Goal: Information Seeking & Learning: Check status

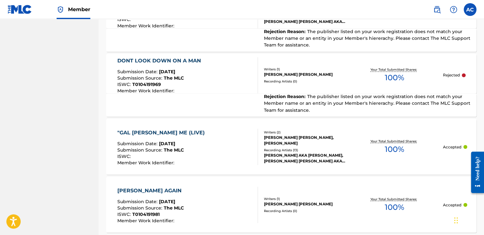
scroll to position [496, 0]
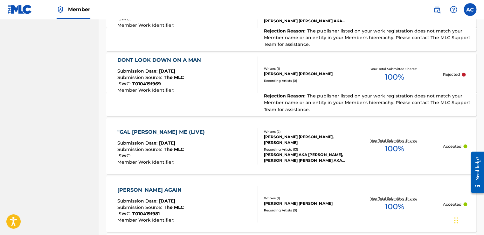
click at [156, 56] on div "DONT LOOK DOWN ON A MAN" at bounding box center [160, 60] width 87 height 8
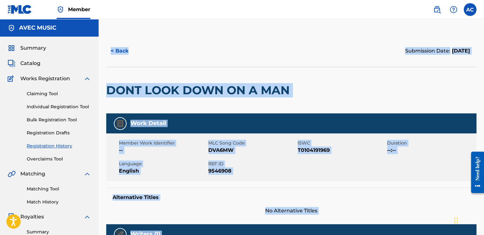
click at [144, 67] on div "DONT LOOK DOWN ON A MAN" at bounding box center [199, 90] width 187 height 46
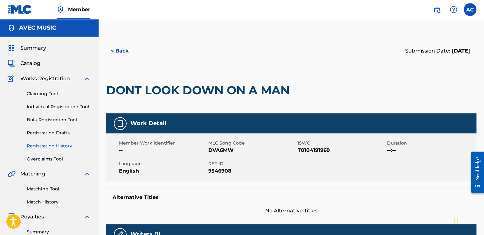
click at [109, 87] on h2 "DONT LOOK DOWN ON A MAN" at bounding box center [199, 90] width 187 height 14
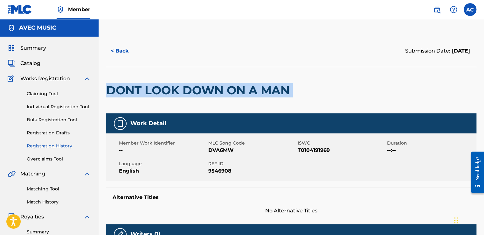
copy div "DONT LOOK DOWN ON A MAN"
click at [124, 94] on h2 "DONT LOOK DOWN ON A MAN" at bounding box center [199, 90] width 187 height 14
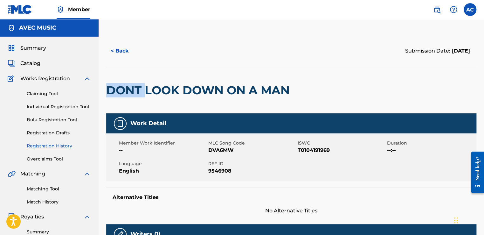
click at [124, 94] on h2 "DONT LOOK DOWN ON A MAN" at bounding box center [199, 90] width 187 height 14
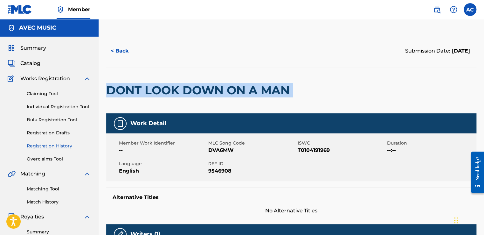
click at [124, 94] on h2 "DONT LOOK DOWN ON A MAN" at bounding box center [199, 90] width 187 height 14
click at [125, 53] on button "< Back" at bounding box center [125, 51] width 38 height 16
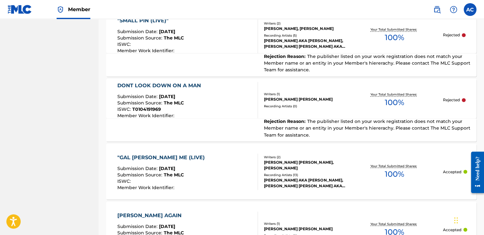
scroll to position [471, 0]
click at [131, 81] on div "DONT LOOK DOWN ON A MAN" at bounding box center [160, 85] width 87 height 8
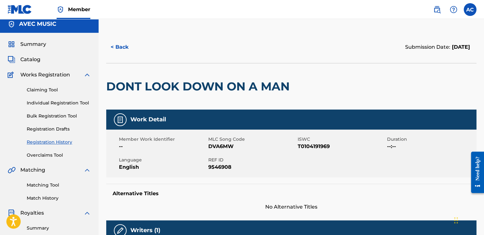
scroll to position [3, 0]
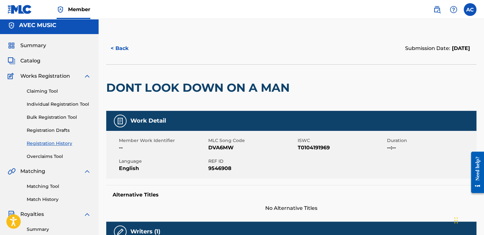
click at [122, 48] on button "< Back" at bounding box center [125, 48] width 38 height 16
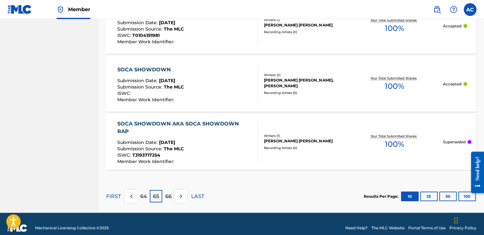
scroll to position [674, 0]
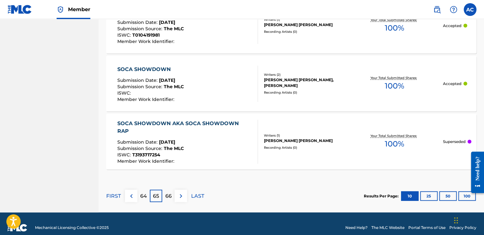
click at [166, 192] on p "66" at bounding box center [168, 196] width 6 height 8
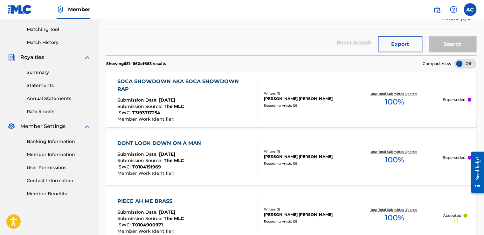
scroll to position [653, 0]
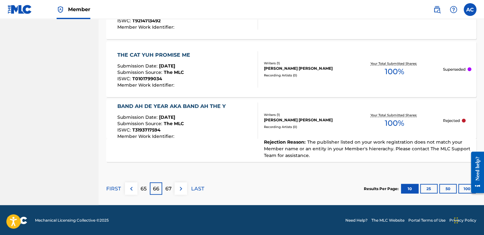
click at [147, 106] on div "BAND AH DE YEAR AKA BAND AH THE Y" at bounding box center [173, 106] width 112 height 8
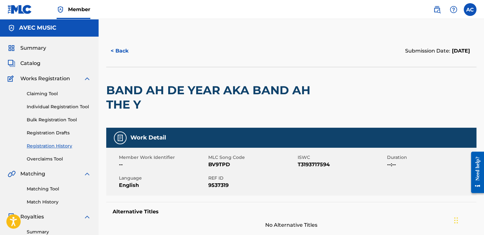
click at [109, 87] on h2 "BAND AH DE YEAR AKA BAND AH THE Y" at bounding box center [217, 97] width 222 height 29
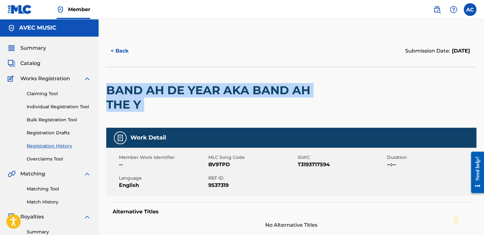
click at [109, 87] on h2 "BAND AH DE YEAR AKA BAND AH THE Y" at bounding box center [217, 97] width 222 height 29
copy div "BAND AH DE YEAR AKA BAND AH THE Y"
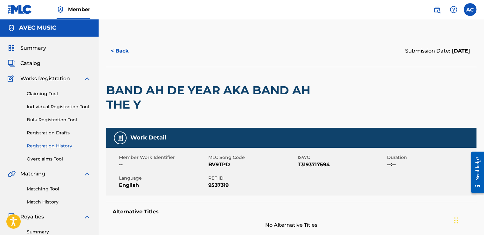
click at [119, 51] on button "< Back" at bounding box center [125, 51] width 38 height 16
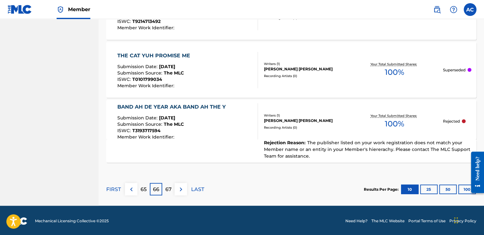
scroll to position [653, 0]
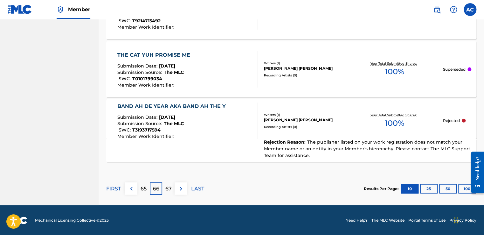
click at [164, 182] on div "67" at bounding box center [168, 188] width 12 height 12
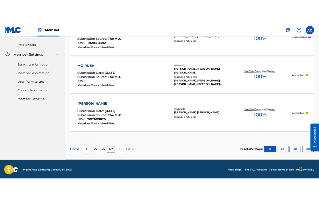
scroll to position [240, 0]
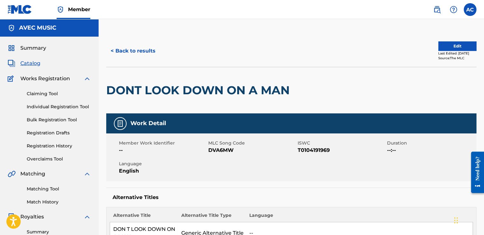
click at [149, 72] on div "DONT LOOK DOWN ON A MAN" at bounding box center [199, 90] width 187 height 46
click at [291, 69] on div "DONT LOOK DOWN ON A MAN" at bounding box center [199, 90] width 187 height 46
click at [131, 53] on button "< Back to results" at bounding box center [133, 51] width 54 height 16
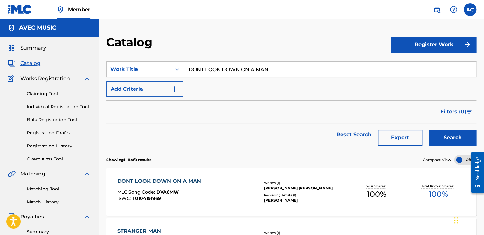
click at [197, 65] on input "DONT LOOK DOWN ON A MAN" at bounding box center [329, 69] width 293 height 15
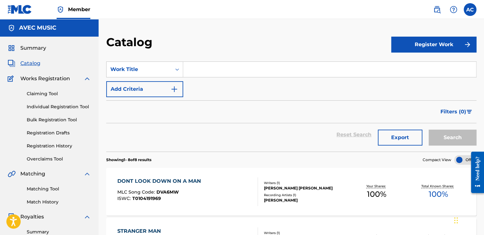
paste input "BAND AH DE YEAR AKA BAND AH THE Y"
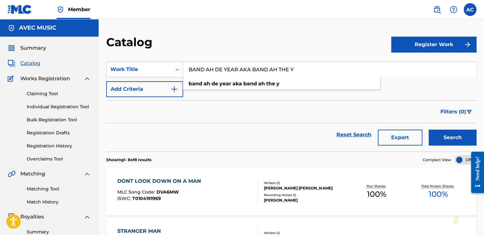
type input "BAND AH DE YEAR AKA BAND AH THE Y"
click at [449, 136] on button "Search" at bounding box center [453, 137] width 48 height 16
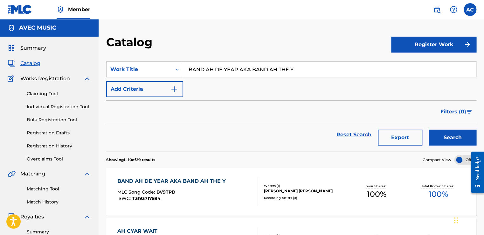
click at [172, 179] on div "BAND AH DE YEAR AKA BAND AH THE Y" at bounding box center [173, 181] width 112 height 8
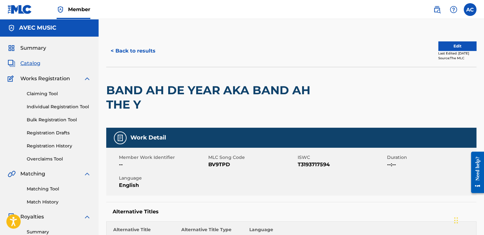
click at [120, 52] on button "< Back to results" at bounding box center [133, 51] width 54 height 16
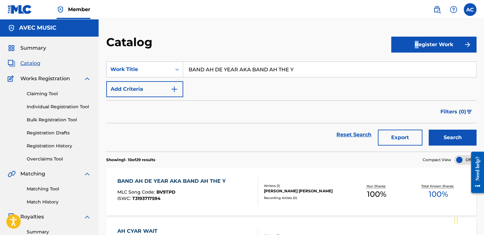
drag, startPoint x: 420, startPoint y: 26, endPoint x: 413, endPoint y: 51, distance: 25.9
type input "BAND AH DE YEAR AKA BAND AH THE YR"
click at [43, 188] on link "Matching Tool" at bounding box center [59, 188] width 64 height 7
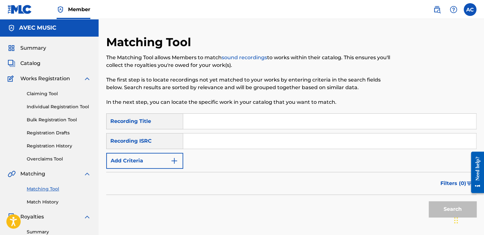
scroll to position [1, 0]
click at [195, 120] on input "Search Form" at bounding box center [329, 120] width 293 height 15
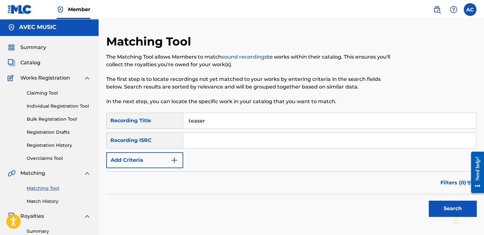
type input "teaser"
click at [194, 143] on input "Search Form" at bounding box center [329, 140] width 293 height 15
type input "US3NS9000002"
click at [450, 205] on button "Search" at bounding box center [453, 208] width 48 height 16
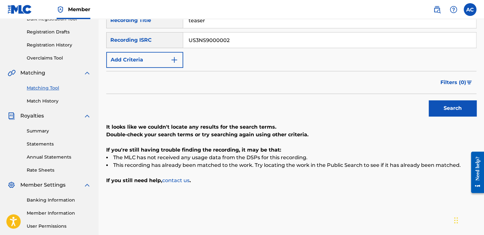
scroll to position [102, 0]
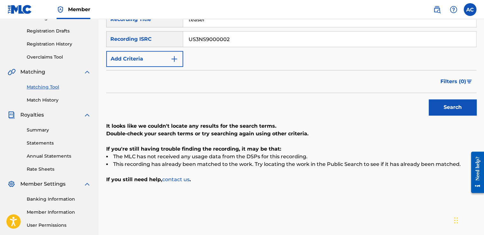
click at [198, 39] on input "US3NS9000002" at bounding box center [329, 38] width 293 height 15
click at [241, 201] on div "Matching Tool The Matching Tool allows Members to match sound recordings to wor…" at bounding box center [291, 97] width 370 height 329
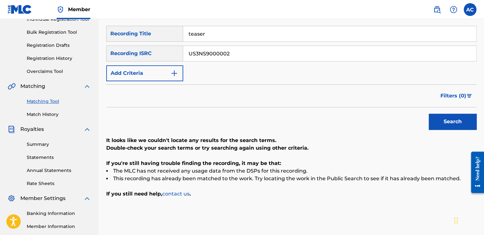
scroll to position [89, 0]
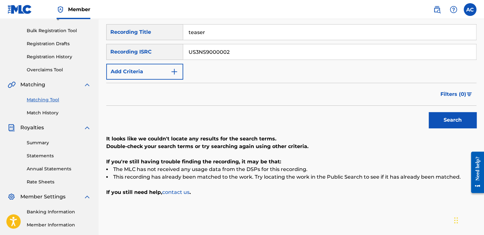
click at [437, 9] on img at bounding box center [437, 10] width 8 height 8
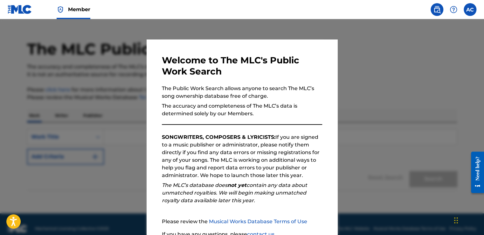
scroll to position [21, 0]
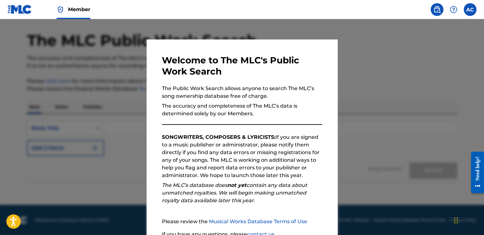
drag, startPoint x: 320, startPoint y: 84, endPoint x: 327, endPoint y: 80, distance: 8.6
click at [327, 80] on div "Welcome to The MLC's Public Work Search The Public Work Search allows anyone to…" at bounding box center [242, 165] width 191 height 252
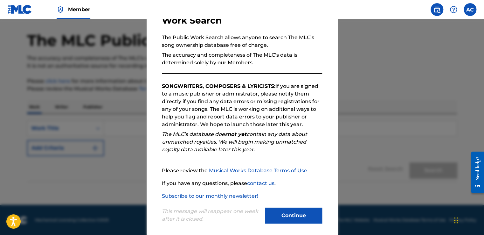
scroll to position [56, 0]
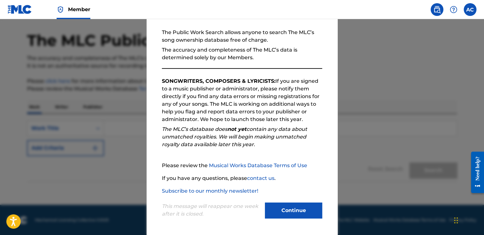
click at [291, 210] on button "Continue" at bounding box center [293, 210] width 57 height 16
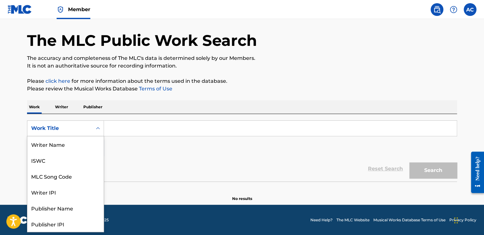
click at [97, 128] on icon "Search Form" at bounding box center [98, 128] width 4 height 2
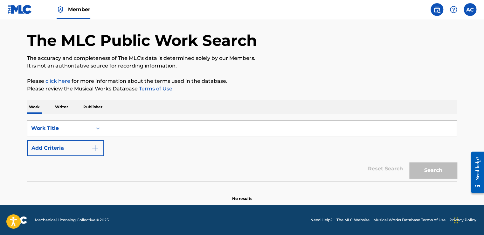
click at [109, 129] on input "Search Form" at bounding box center [280, 128] width 353 height 15
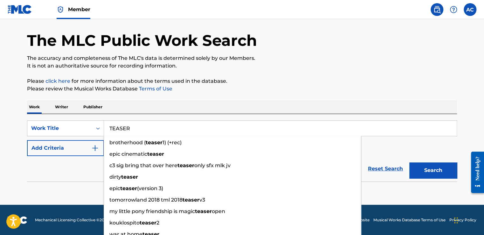
type input "TEASER"
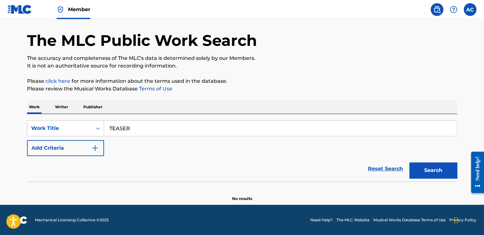
click at [99, 180] on div "Reset Search Search" at bounding box center [242, 168] width 430 height 25
click at [94, 144] on img "Search Form" at bounding box center [95, 148] width 8 height 8
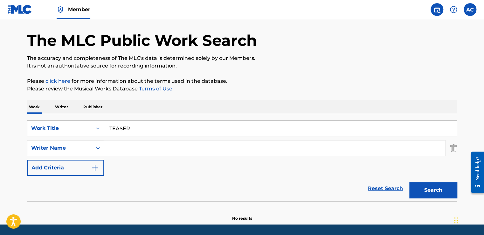
click at [111, 145] on input "Search Form" at bounding box center [274, 147] width 341 height 15
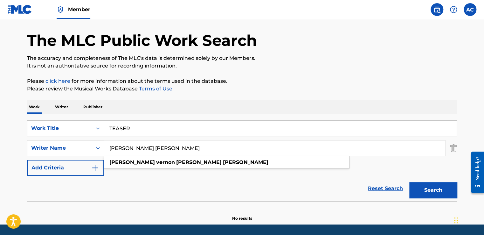
type input "[PERSON_NAME] [PERSON_NAME]"
click at [95, 171] on img "Search Form" at bounding box center [95, 168] width 8 height 8
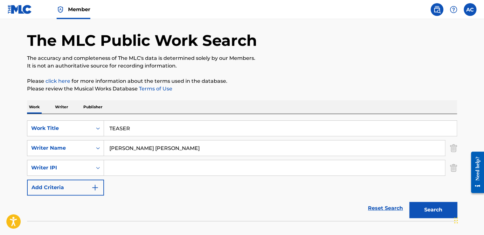
click at [121, 165] on input "Search Form" at bounding box center [274, 167] width 341 height 15
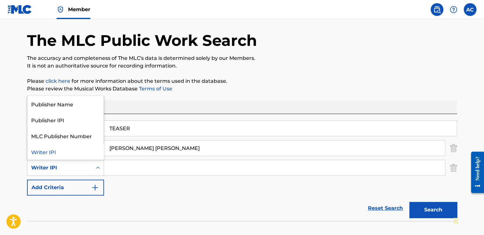
click at [97, 169] on icon "Search Form" at bounding box center [98, 167] width 6 height 6
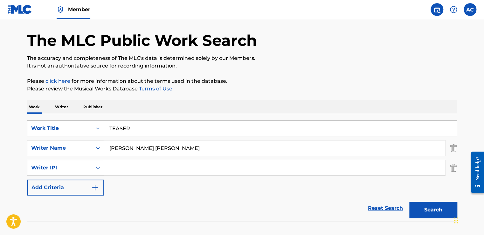
click at [110, 168] on input "Search Form" at bounding box center [274, 167] width 341 height 15
type input "036965943"
click at [93, 187] on img "Search Form" at bounding box center [95, 188] width 8 height 8
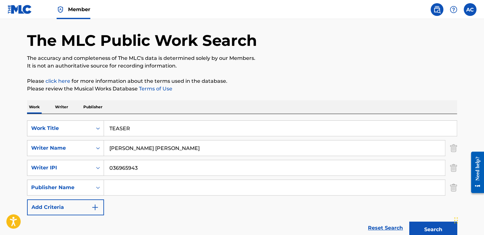
click at [114, 185] on input "Search Form" at bounding box center [274, 187] width 341 height 15
click at [120, 199] on strong "avec" at bounding box center [115, 201] width 12 height 6
type input "avec music"
click at [94, 205] on img "Search Form" at bounding box center [95, 207] width 8 height 8
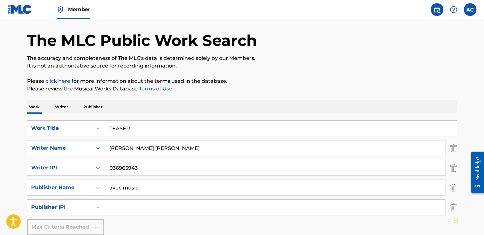
click at [110, 206] on input "Search Form" at bounding box center [274, 206] width 341 height 15
type input "205581194"
click at [453, 77] on p "Please click here for more information about the terms used in the database." at bounding box center [242, 81] width 430 height 8
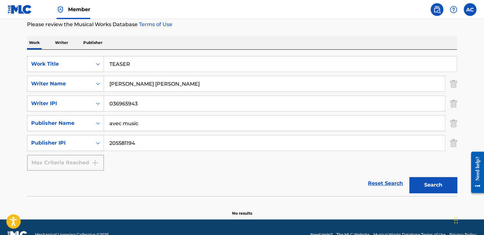
scroll to position [98, 0]
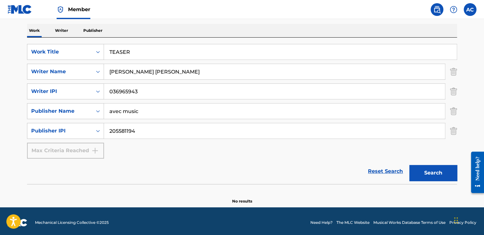
click at [427, 174] on button "Search" at bounding box center [433, 173] width 48 height 16
click at [432, 172] on button "Search" at bounding box center [433, 173] width 48 height 16
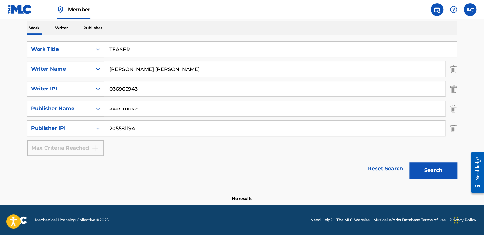
click at [324, 149] on div "SearchWithCriteria86947517-0b3b-4b57-8cb6-e4840e30cad7 Work Title TEASER Search…" at bounding box center [242, 98] width 430 height 115
drag, startPoint x: 188, startPoint y: 69, endPoint x: 133, endPoint y: 71, distance: 55.1
click at [133, 71] on input "[PERSON_NAME] [PERSON_NAME]" at bounding box center [274, 68] width 341 height 15
type input "[PERSON_NAME]"
click at [90, 85] on div "Writer IPI" at bounding box center [59, 89] width 65 height 12
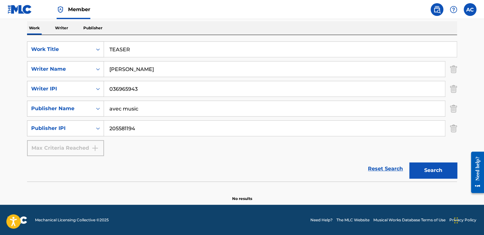
click at [127, 87] on input "036965943" at bounding box center [274, 88] width 341 height 15
drag, startPoint x: 137, startPoint y: 88, endPoint x: 147, endPoint y: 87, distance: 9.9
click at [147, 87] on input "036966058943" at bounding box center [274, 88] width 341 height 15
type input "036966058"
click at [435, 169] on button "Search" at bounding box center [433, 170] width 48 height 16
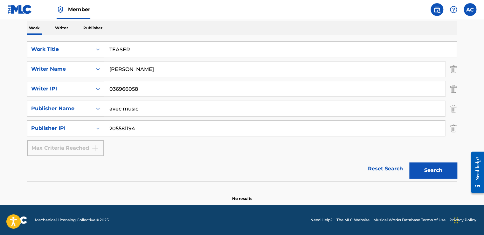
click at [389, 170] on link "Reset Search" at bounding box center [385, 169] width 41 height 14
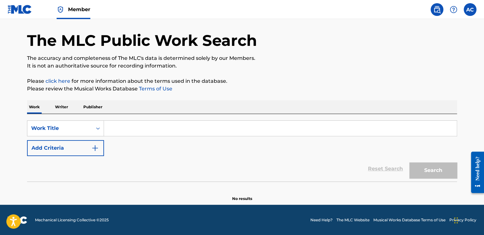
click at [15, 34] on main "The MLC Public Work Search The accuracy and completeness of The MLC's data is d…" at bounding box center [242, 101] width 484 height 207
click at [130, 223] on footer "Mechanical Licensing Collective © 2025 Need Help? The MLC Website Musical Works…" at bounding box center [242, 220] width 484 height 31
click at [99, 195] on section "No results" at bounding box center [242, 193] width 430 height 17
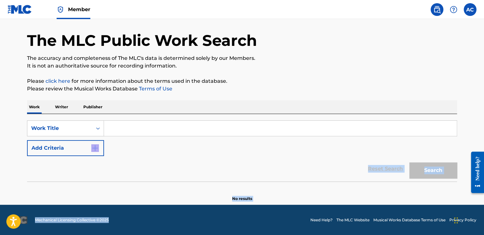
drag, startPoint x: 150, startPoint y: 219, endPoint x: 188, endPoint y: 147, distance: 82.0
click at [188, 147] on div "Member AC AC Alston Cyrus avecmusic@yahoo.com Notification Preferences Profile …" at bounding box center [242, 107] width 484 height 256
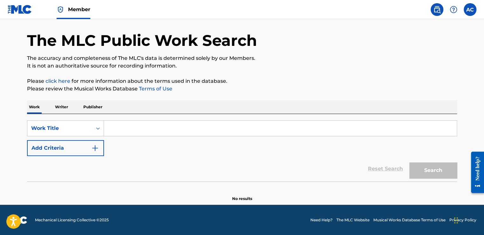
click at [483, 55] on main "The MLC Public Work Search The accuracy and completeness of The MLC's data is d…" at bounding box center [242, 101] width 484 height 207
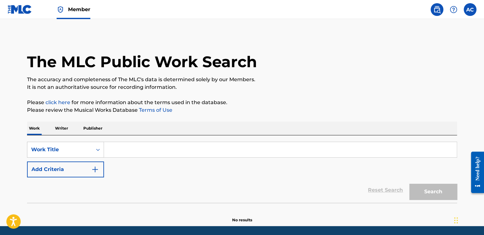
click at [141, 98] on div "The MLC Public Work Search The accuracy and completeness of The MLC's data is d…" at bounding box center [241, 129] width 445 height 188
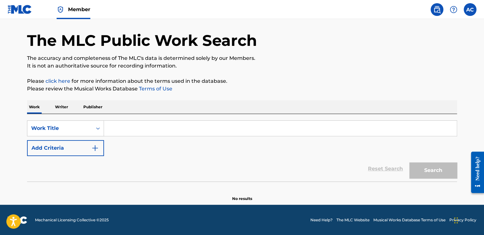
click at [25, 222] on img at bounding box center [18, 220] width 20 height 8
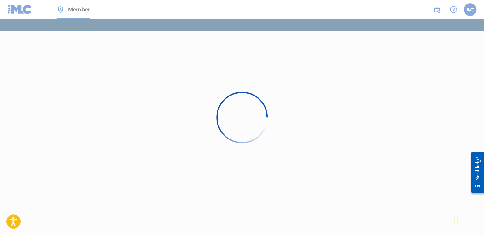
click at [25, 222] on div "Member AC AC Alston Cyrus avecmusic@yahoo.com Notification Preferences Profile …" at bounding box center [242, 117] width 484 height 235
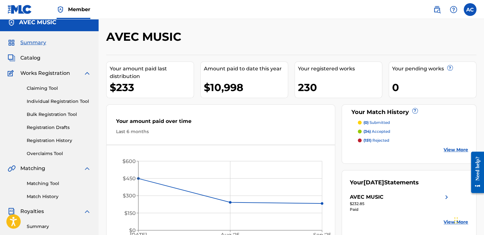
scroll to position [10, 0]
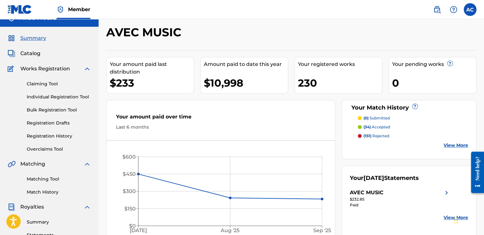
click at [30, 54] on span "Catalog" at bounding box center [30, 54] width 20 height 8
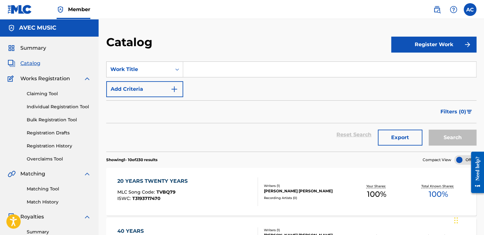
click at [206, 142] on div "Reset Search Export Search" at bounding box center [291, 134] width 370 height 23
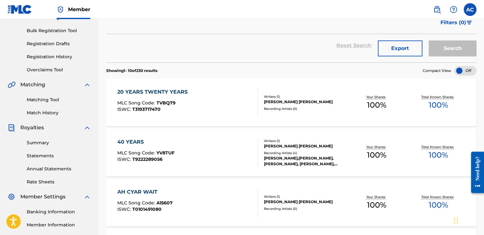
scroll to position [102, 0]
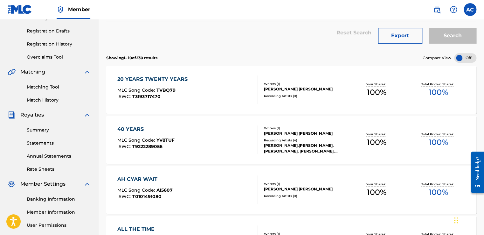
click at [148, 78] on div "20 YEARS TWENTY YEARS" at bounding box center [153, 79] width 73 height 8
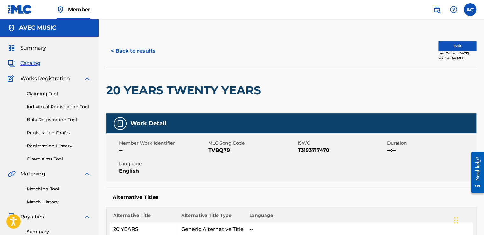
click at [129, 52] on button "< Back to results" at bounding box center [133, 51] width 54 height 16
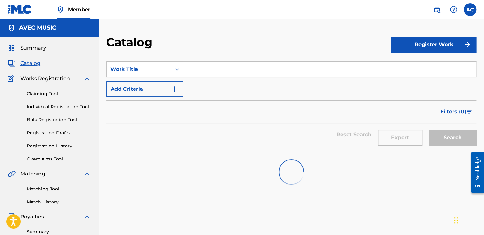
scroll to position [102, 0]
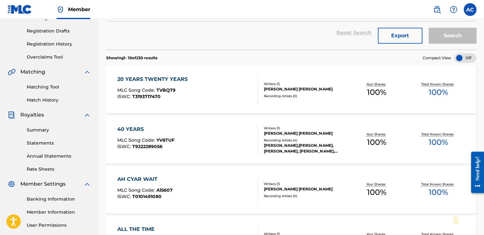
scroll to position [10, 0]
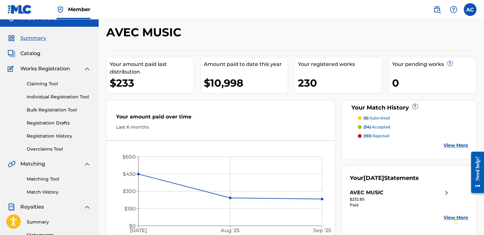
click at [42, 136] on link "Registration History" at bounding box center [59, 136] width 64 height 7
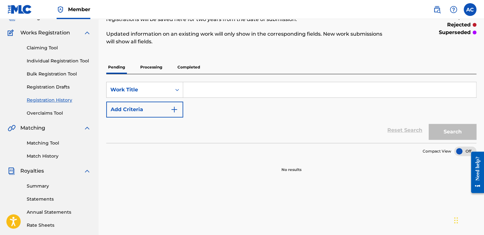
scroll to position [38, 0]
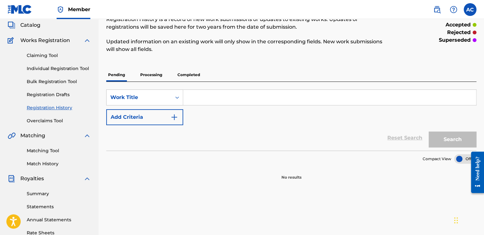
click at [148, 74] on p "Processing" at bounding box center [151, 74] width 26 height 13
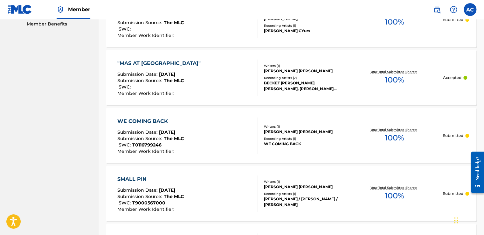
scroll to position [316, 0]
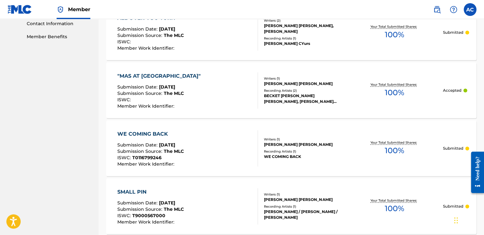
click at [142, 135] on div "WE COMING BACK" at bounding box center [150, 134] width 66 height 8
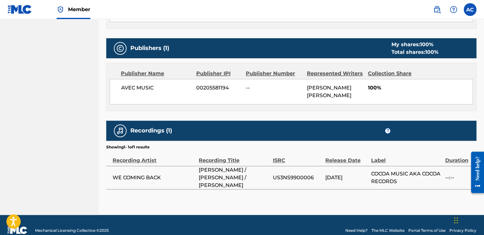
scroll to position [383, 0]
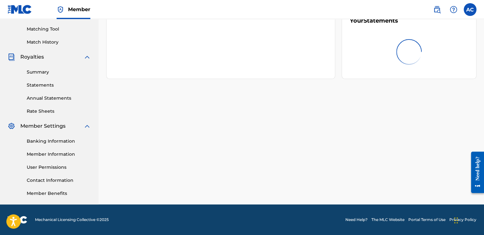
scroll to position [10, 0]
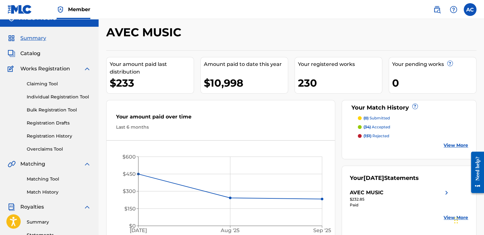
drag, startPoint x: 78, startPoint y: 165, endPoint x: 73, endPoint y: 162, distance: 6.0
click at [78, 165] on div "Matching" at bounding box center [49, 164] width 83 height 8
click at [44, 135] on link "Registration History" at bounding box center [59, 136] width 64 height 7
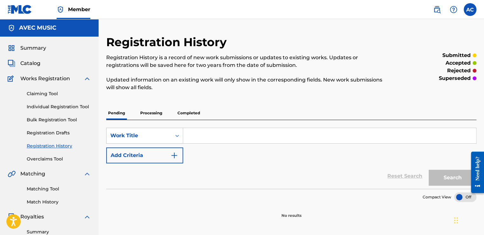
click at [148, 113] on p "Processing" at bounding box center [151, 112] width 26 height 13
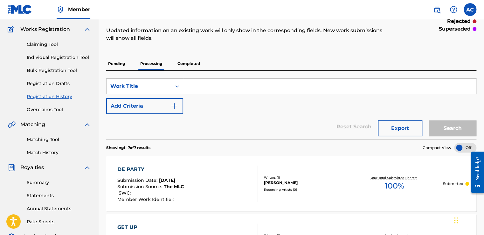
scroll to position [38, 0]
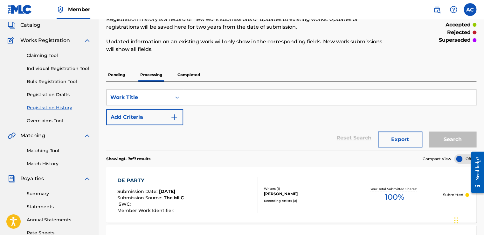
click at [117, 74] on p "Pending" at bounding box center [116, 74] width 21 height 13
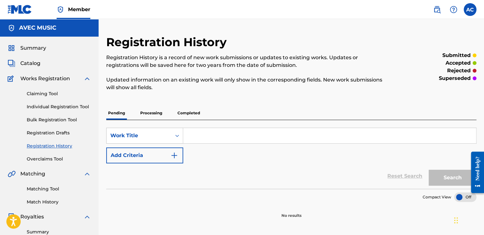
click at [144, 113] on p "Processing" at bounding box center [151, 112] width 26 height 13
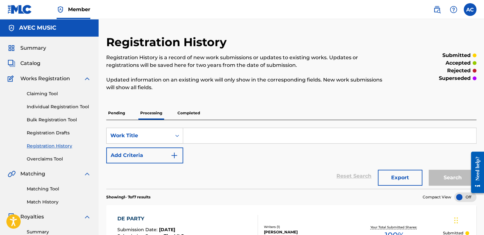
click at [188, 112] on p "Completed" at bounding box center [189, 112] width 26 height 13
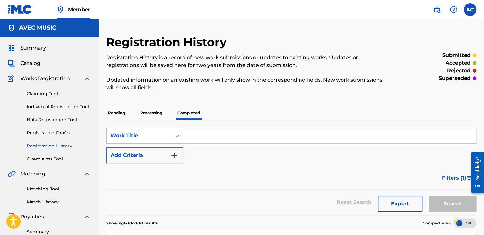
click at [188, 112] on p "Completed" at bounding box center [189, 112] width 26 height 13
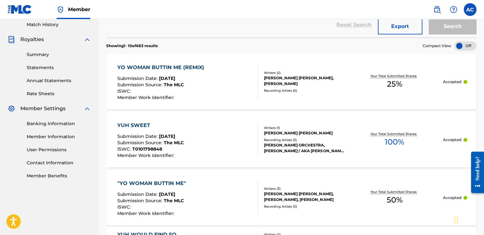
scroll to position [178, 0]
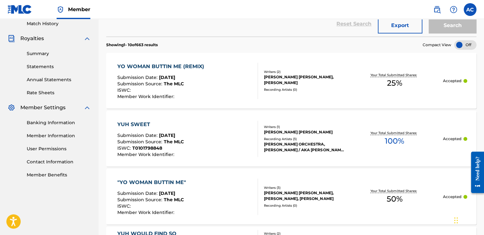
click at [164, 65] on div "YO WOMAN BUTTIN ME (REMIX)" at bounding box center [162, 67] width 90 height 8
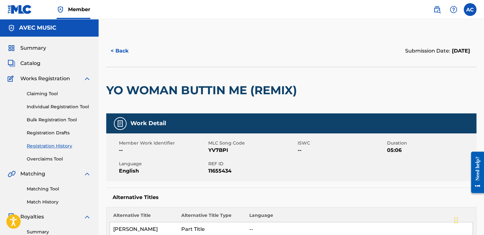
click at [125, 51] on button "< Back" at bounding box center [125, 51] width 38 height 16
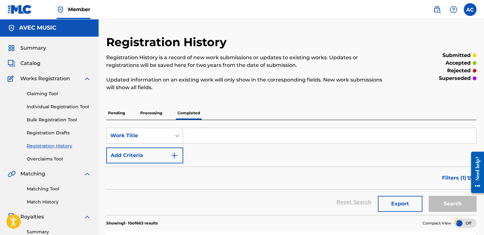
scroll to position [159, 0]
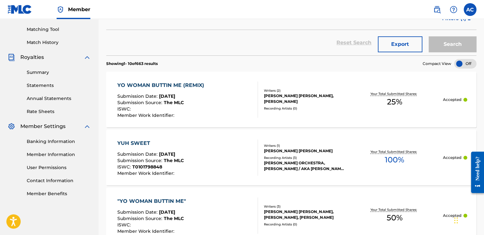
click at [150, 85] on div "YO WOMAN BUTTIN ME (REMIX)" at bounding box center [162, 85] width 90 height 8
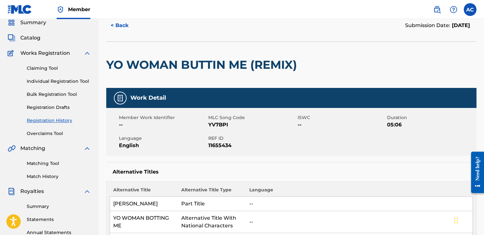
scroll to position [13, 0]
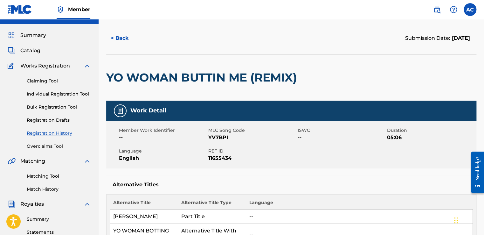
click at [163, 83] on h2 "YO WOMAN BUTTIN ME (REMIX)" at bounding box center [203, 77] width 194 height 14
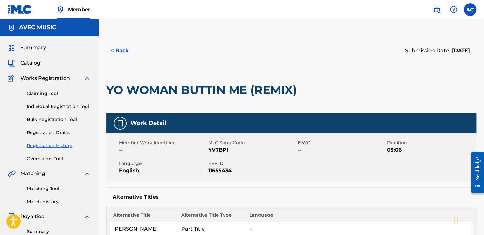
scroll to position [0, 0]
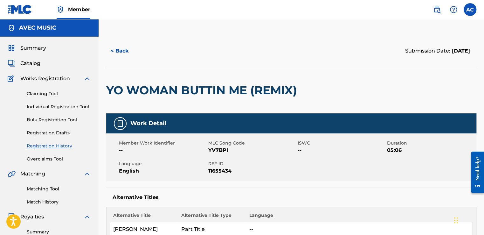
click at [120, 52] on button "< Back" at bounding box center [125, 51] width 38 height 16
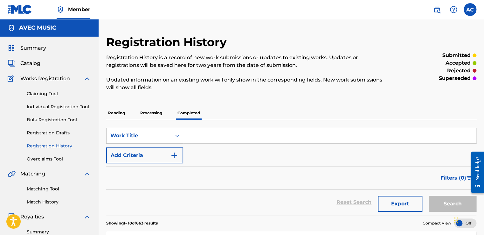
scroll to position [159, 0]
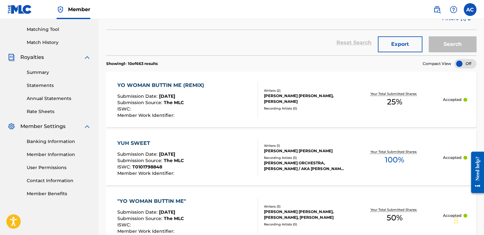
click at [136, 96] on span "Submission Date :" at bounding box center [138, 96] width 42 height 6
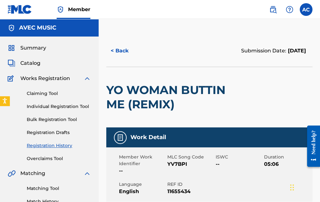
click at [205, 16] on nav "Member AC [PERSON_NAME] [EMAIL_ADDRESS][DOMAIN_NAME] Notification Preferences P…" at bounding box center [160, 9] width 320 height 19
click at [51, 82] on div "Claiming Tool Individual Registration Tool Bulk Registration Tool Registration …" at bounding box center [49, 122] width 83 height 80
click at [43, 81] on span "Works Registration" at bounding box center [45, 79] width 50 height 8
click at [35, 61] on span "Catalog" at bounding box center [30, 63] width 20 height 8
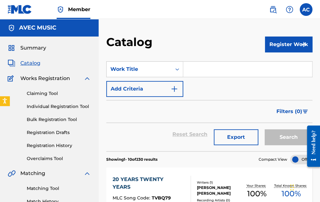
click at [233, 36] on div "Catalog" at bounding box center [185, 44] width 159 height 19
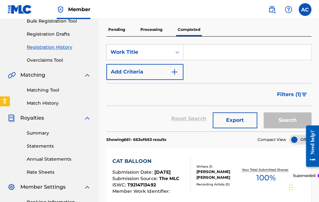
scroll to position [99, 0]
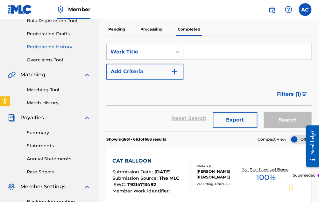
click at [97, 156] on div "Summary Catalog Works Registration Claiming Tool Individual Registration Tool B…" at bounding box center [49, 101] width 99 height 327
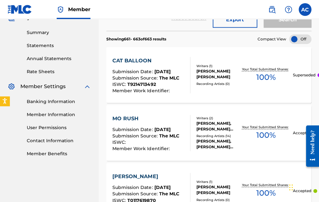
scroll to position [289, 0]
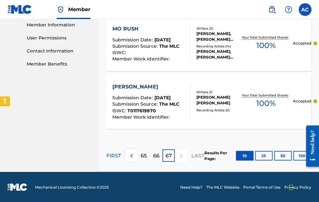
click at [112, 155] on p "FIRST" at bounding box center [113, 156] width 15 height 8
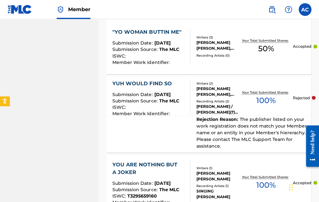
scroll to position [331, 0]
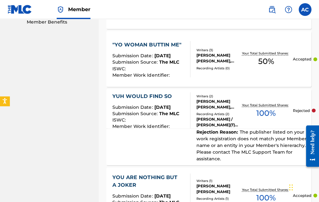
click at [153, 48] on div ""YO WOMAN BUTTIN ME" Submission Date : [DATE] Submission Source : The MLC ISWC …" at bounding box center [148, 59] width 72 height 36
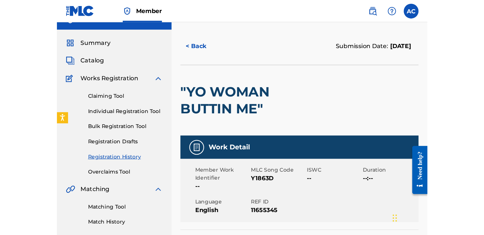
scroll to position [13, 0]
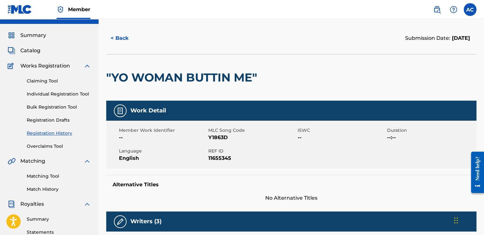
click at [295, 28] on div "< Back Submission Date: [DATE]" at bounding box center [291, 38] width 370 height 32
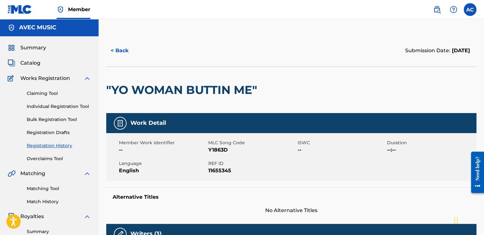
scroll to position [0, 0]
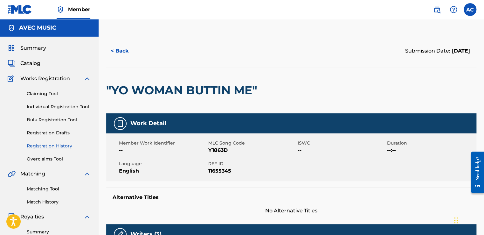
click at [122, 52] on button "< Back" at bounding box center [125, 51] width 38 height 16
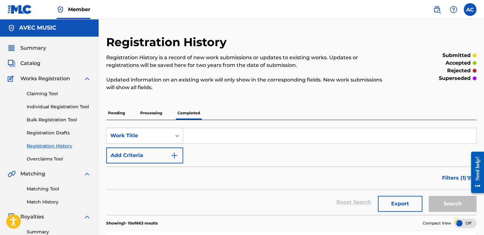
scroll to position [159, 0]
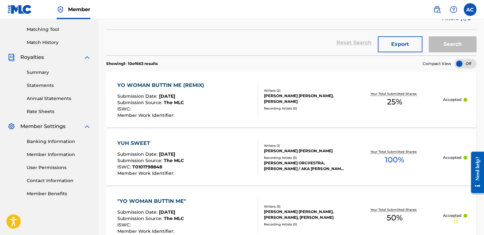
click at [146, 86] on div "YO WOMAN BUTTIN ME (REMIX)" at bounding box center [162, 85] width 90 height 8
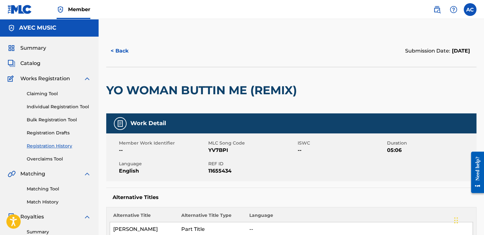
click at [118, 52] on button "< Back" at bounding box center [125, 51] width 38 height 16
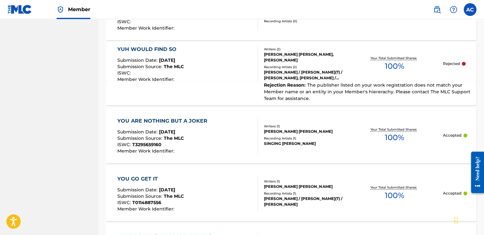
scroll to position [373, 0]
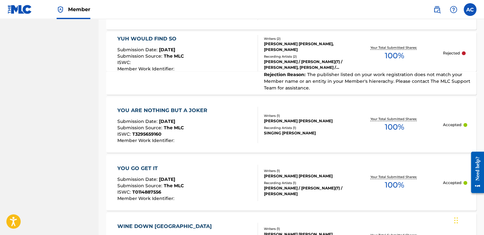
click at [137, 38] on div "YUH WOULD FIND SO" at bounding box center [150, 39] width 66 height 8
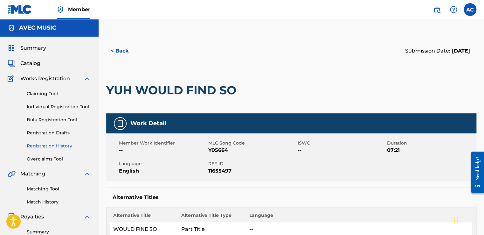
click at [166, 49] on div "< Back" at bounding box center [198, 51] width 185 height 16
click at [168, 88] on h2 "YUH WOULD FIND SO" at bounding box center [172, 90] width 133 height 14
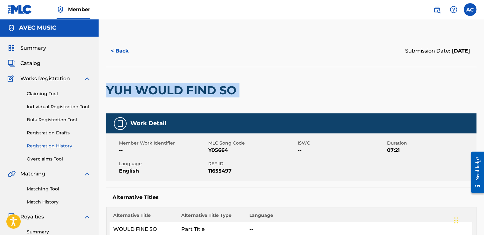
click at [168, 88] on h2 "YUH WOULD FIND SO" at bounding box center [172, 90] width 133 height 14
drag, startPoint x: 168, startPoint y: 88, endPoint x: 160, endPoint y: 94, distance: 9.8
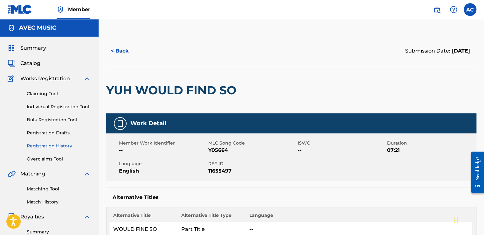
drag, startPoint x: 160, startPoint y: 94, endPoint x: 115, endPoint y: 94, distance: 44.2
click at [115, 94] on h2 "YUH WOULD FIND SO" at bounding box center [172, 90] width 133 height 14
click at [107, 88] on h2 "YUH WOULD FIND SO" at bounding box center [172, 90] width 133 height 14
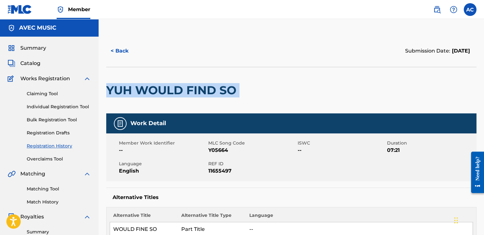
click at [107, 88] on h2 "YUH WOULD FIND SO" at bounding box center [172, 90] width 133 height 14
copy div "YUH WOULD FIND SO"
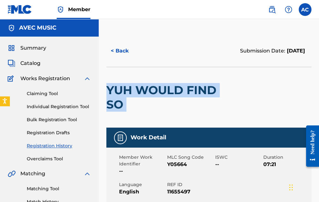
click at [156, 77] on div "YUH WOULD FIND SO" at bounding box center [167, 97] width 123 height 60
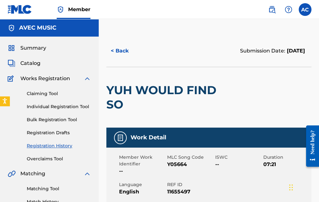
click at [24, 62] on span "Catalog" at bounding box center [30, 63] width 20 height 8
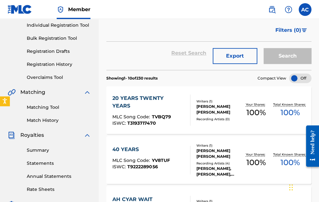
scroll to position [80, 0]
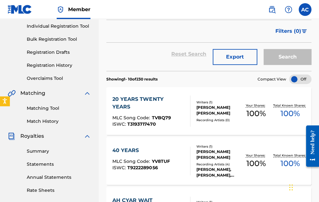
click at [124, 13] on nav "Member AC [PERSON_NAME] [EMAIL_ADDRESS][DOMAIN_NAME] Notification Preferences P…" at bounding box center [159, 9] width 319 height 19
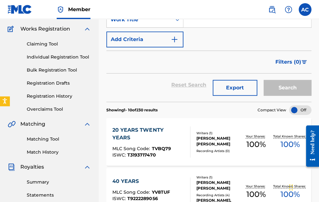
scroll to position [51, 0]
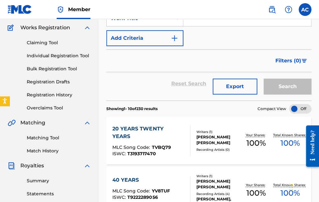
click at [52, 98] on link "Registration History" at bounding box center [59, 95] width 64 height 7
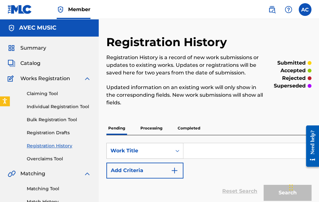
click at [180, 127] on p "Completed" at bounding box center [189, 128] width 26 height 13
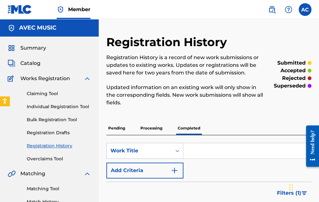
click at [191, 127] on p "Completed" at bounding box center [189, 128] width 26 height 13
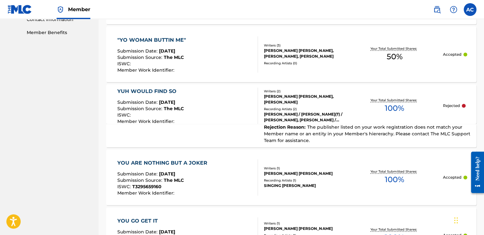
scroll to position [331, 0]
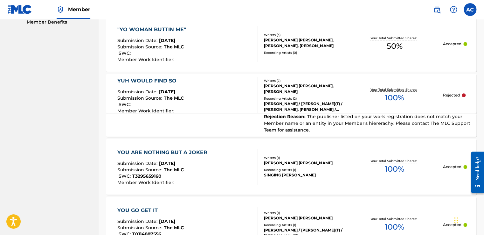
click at [140, 79] on div "YUH WOULD FIND SO" at bounding box center [150, 81] width 66 height 8
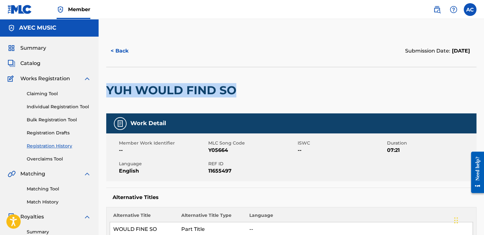
drag, startPoint x: 235, startPoint y: 90, endPoint x: 104, endPoint y: 92, distance: 131.1
drag, startPoint x: 104, startPoint y: 92, endPoint x: 116, endPoint y: 88, distance: 13.4
copy h2 "YUH WOULD FIND SO"
click at [0, 10] on html "Accessibility Screen-Reader Guide, Feedback, and Issue Reporting | New window M…" at bounding box center [242, 117] width 484 height 235
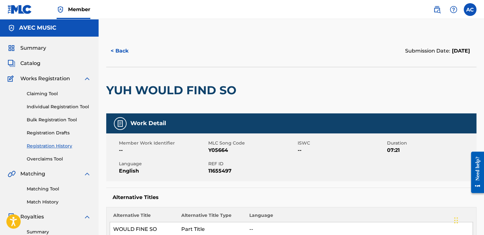
click at [27, 63] on span "Catalog" at bounding box center [30, 63] width 20 height 8
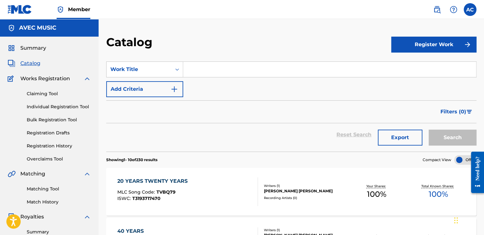
click at [198, 69] on input "Search Form" at bounding box center [329, 69] width 293 height 15
paste input "YUH WOULD FIND SO"
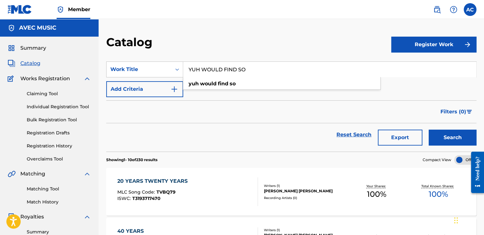
type input "YUH WOULD FIND SO"
click at [318, 141] on button "Search" at bounding box center [453, 137] width 48 height 16
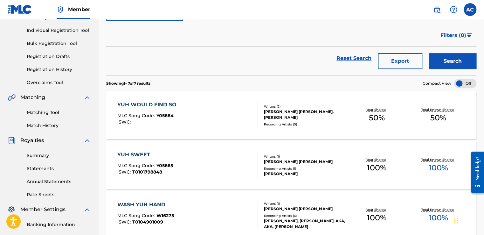
scroll to position [89, 0]
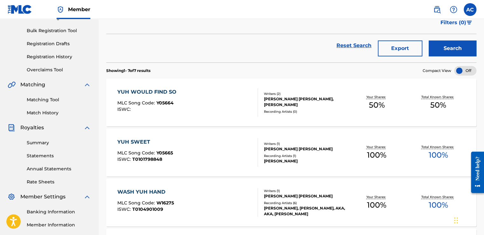
click at [142, 93] on div "YUH WOULD FIND SO" at bounding box center [148, 92] width 62 height 8
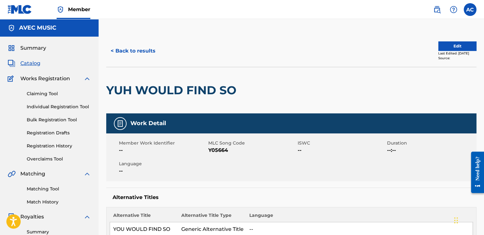
click at [318, 47] on button "Edit" at bounding box center [457, 46] width 38 height 10
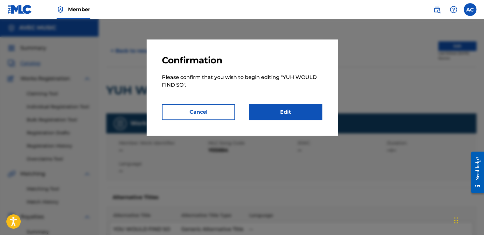
click at [288, 108] on link "Edit" at bounding box center [285, 112] width 73 height 16
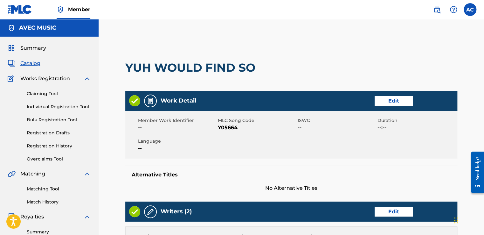
drag, startPoint x: 174, startPoint y: 1, endPoint x: 171, endPoint y: 28, distance: 27.8
click at [50, 147] on link "Registration History" at bounding box center [59, 145] width 64 height 7
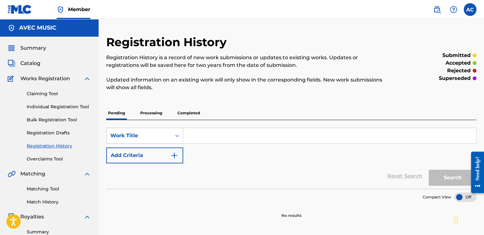
click at [180, 113] on p "Completed" at bounding box center [189, 112] width 26 height 13
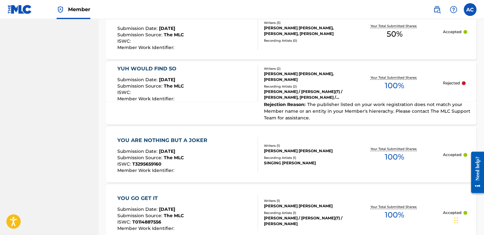
scroll to position [344, 0]
click at [163, 68] on div "YUH WOULD FIND SO" at bounding box center [150, 68] width 66 height 8
